Goal: Navigation & Orientation: Find specific page/section

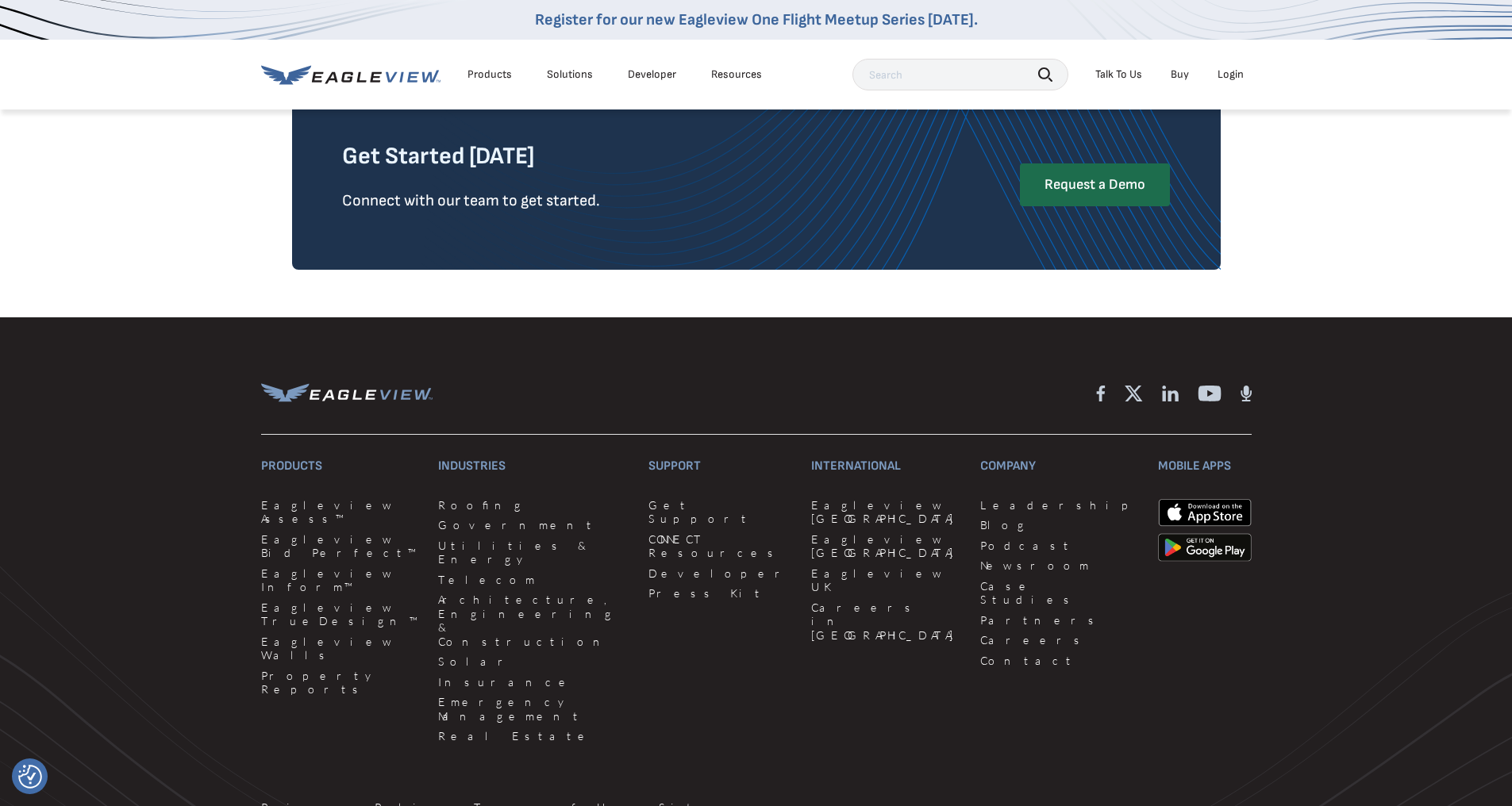
scroll to position [4089, 0]
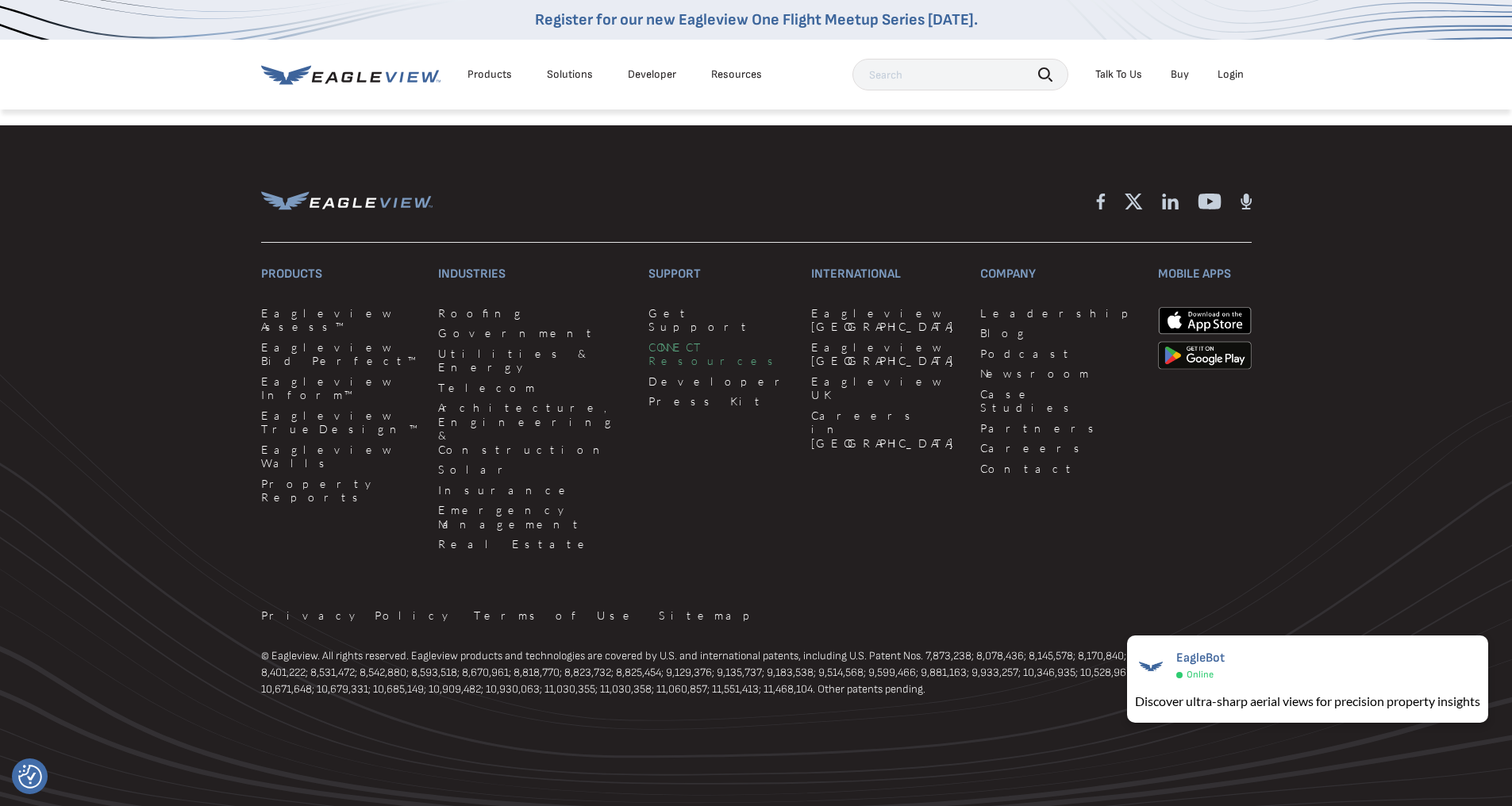
click at [680, 367] on link "CONNECT Resources" at bounding box center [720, 354] width 143 height 28
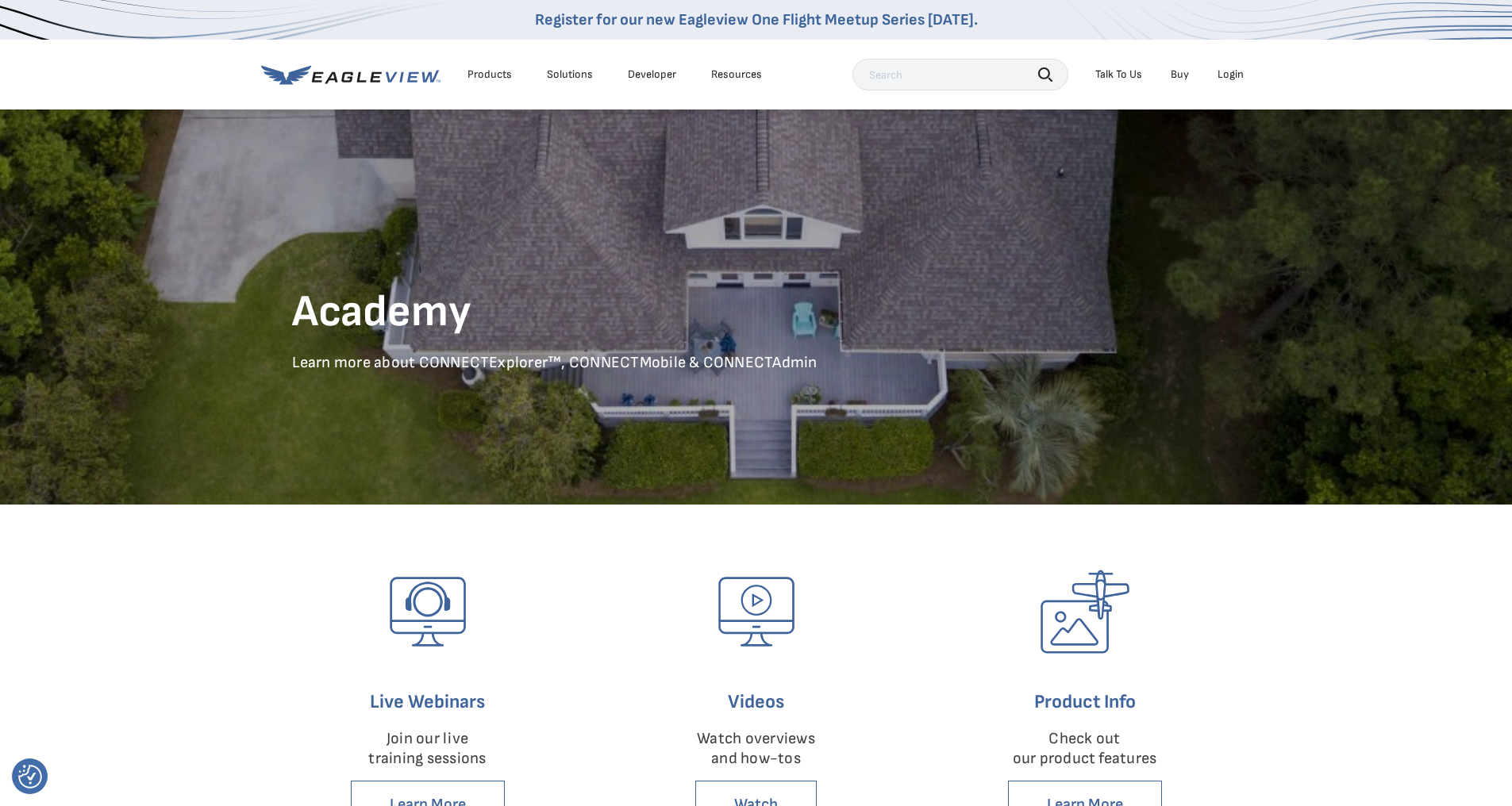
click at [744, 78] on div "Resources" at bounding box center [737, 75] width 50 height 15
click at [722, 76] on div "Resources" at bounding box center [737, 75] width 50 height 15
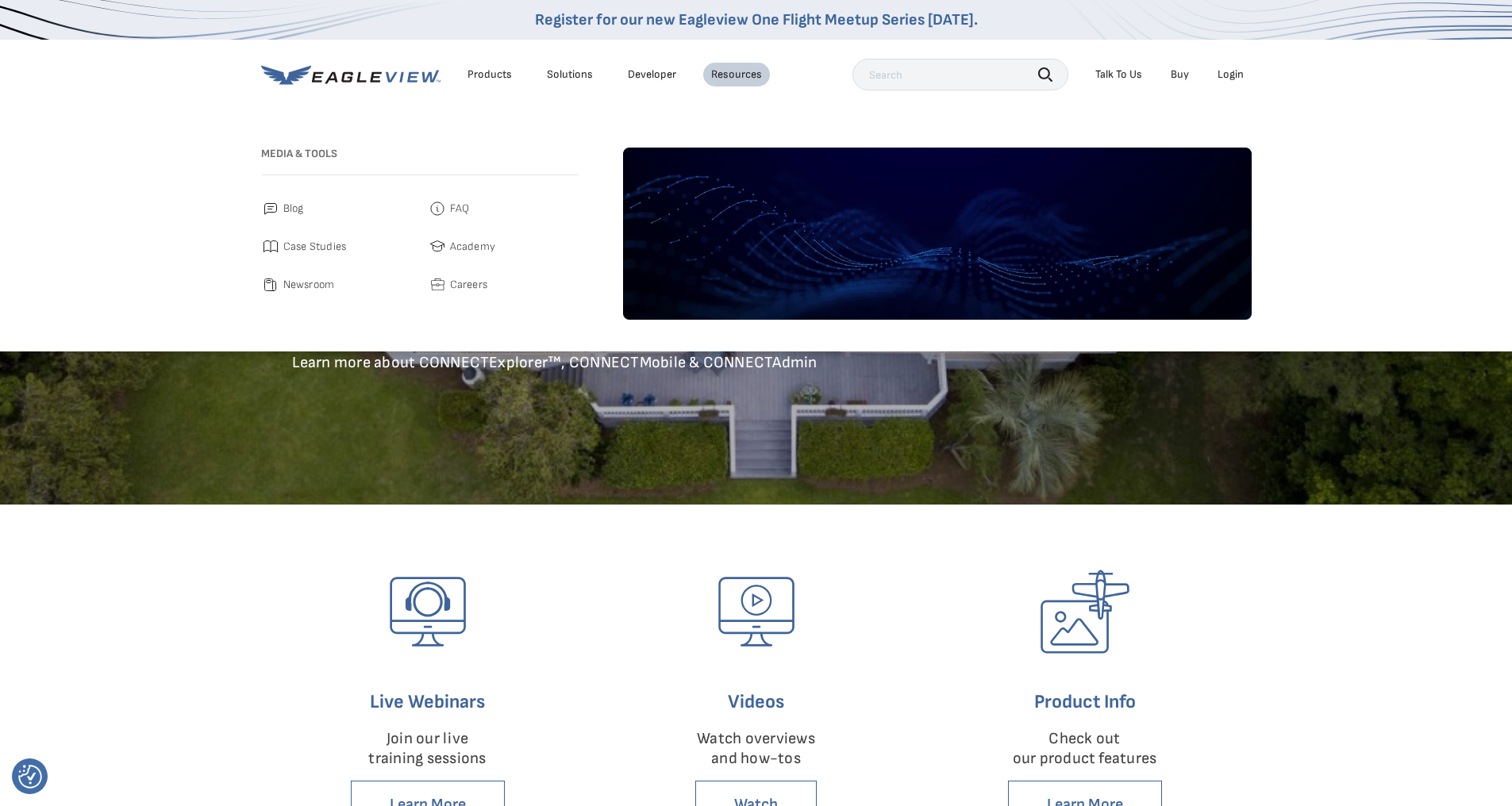
click at [1230, 77] on div "Login" at bounding box center [1230, 75] width 26 height 15
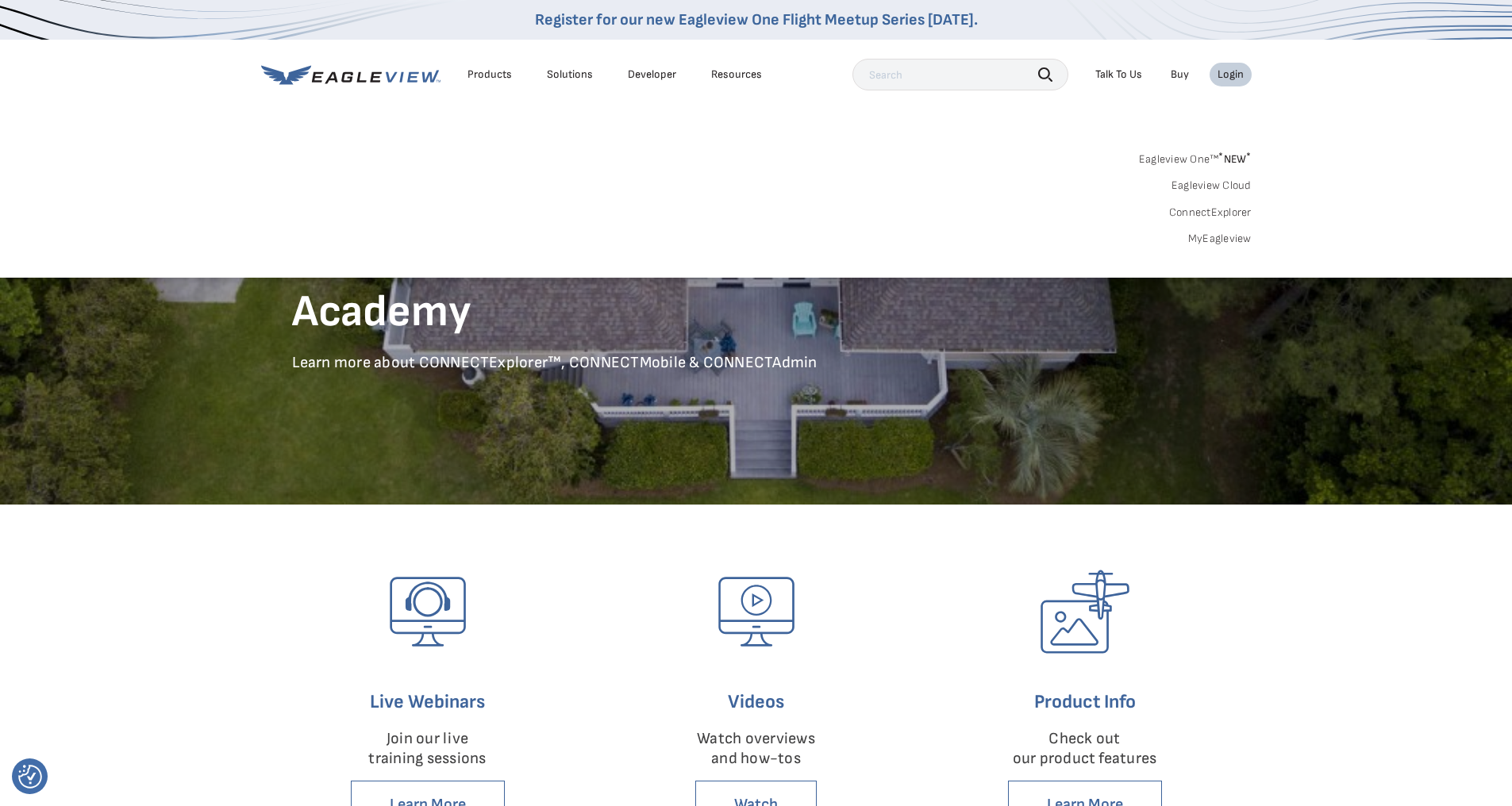
click at [1221, 236] on link "MyEagleview" at bounding box center [1221, 238] width 64 height 15
